Goal: Task Accomplishment & Management: Manage account settings

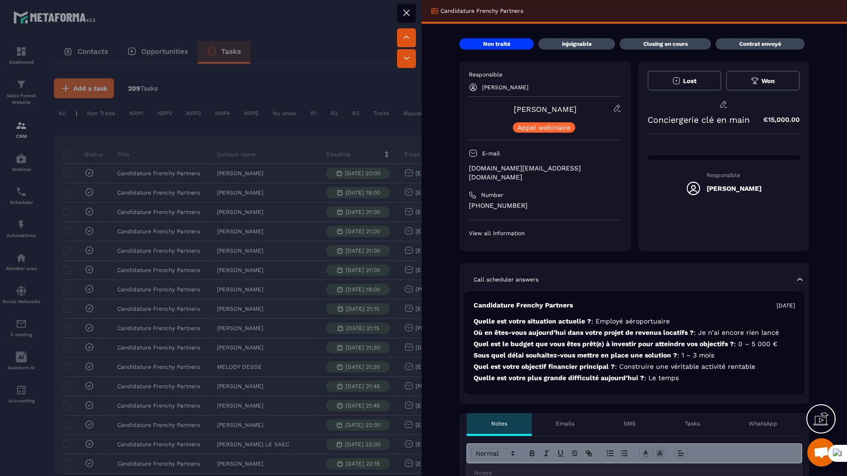
click at [253, 111] on div at bounding box center [423, 238] width 847 height 476
